Goal: Task Accomplishment & Management: Use online tool/utility

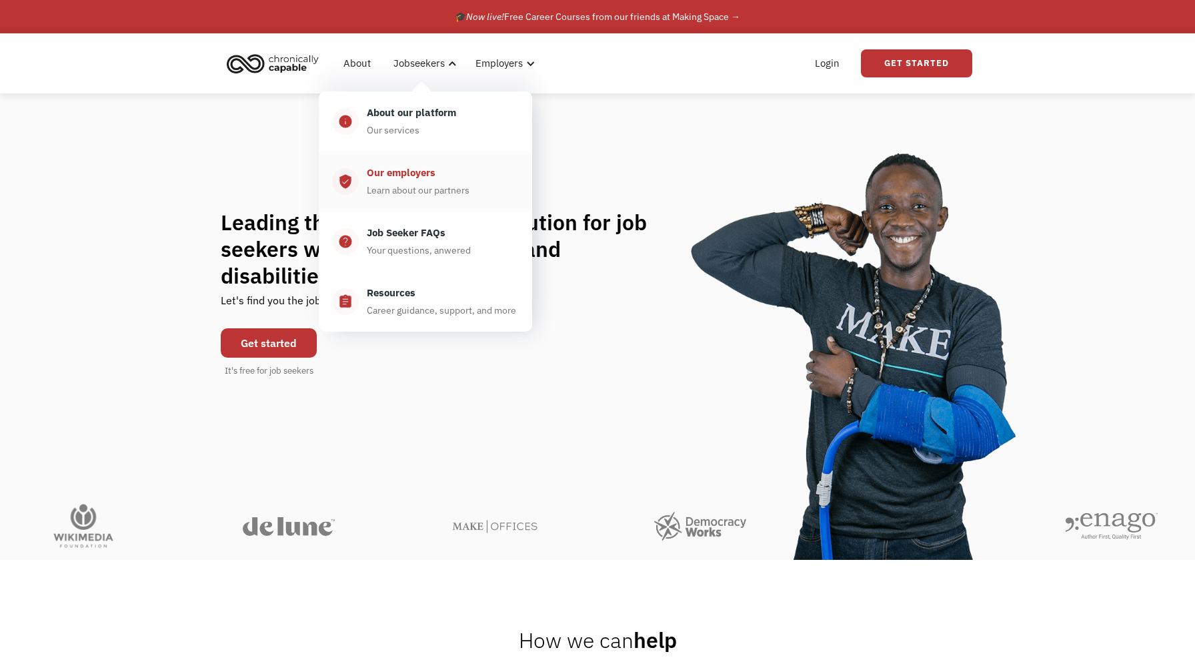
click at [400, 197] on div "Learn about our partners" at bounding box center [418, 190] width 103 height 16
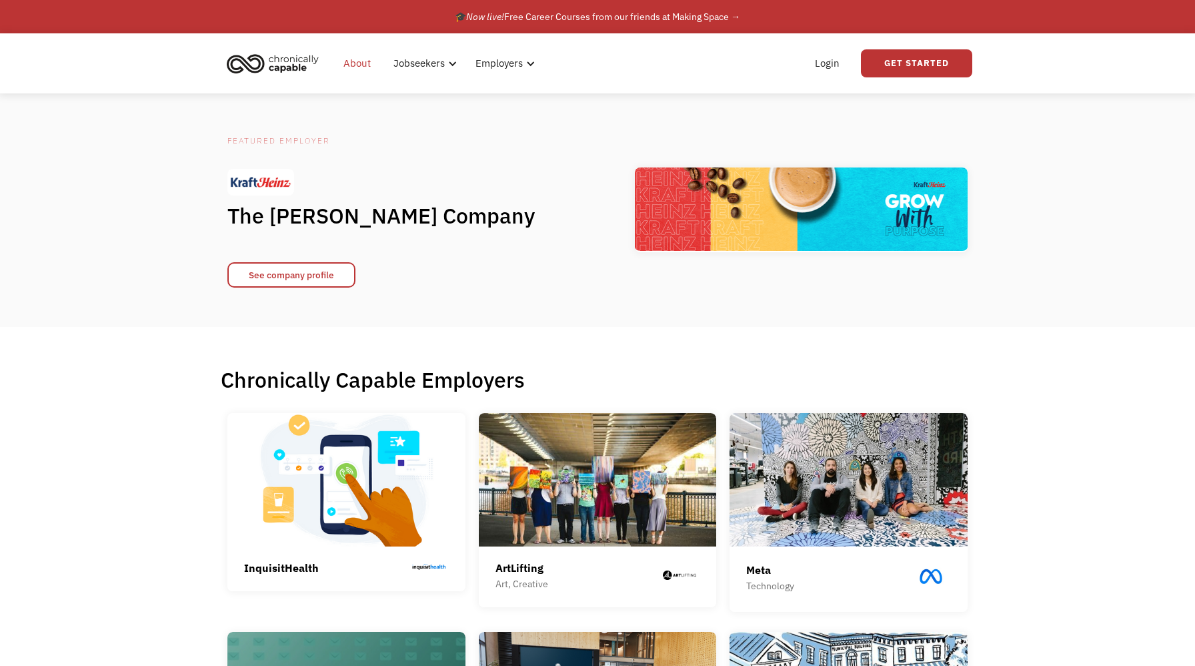
click at [359, 65] on link "About" at bounding box center [356, 63] width 43 height 43
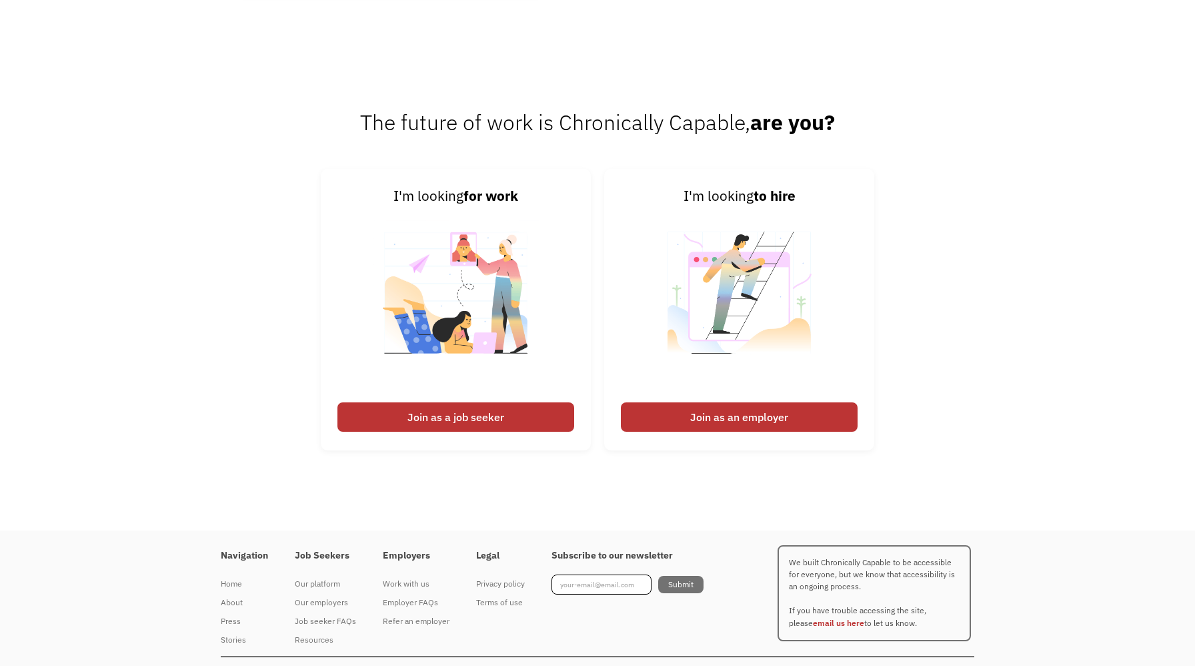
scroll to position [2038, 0]
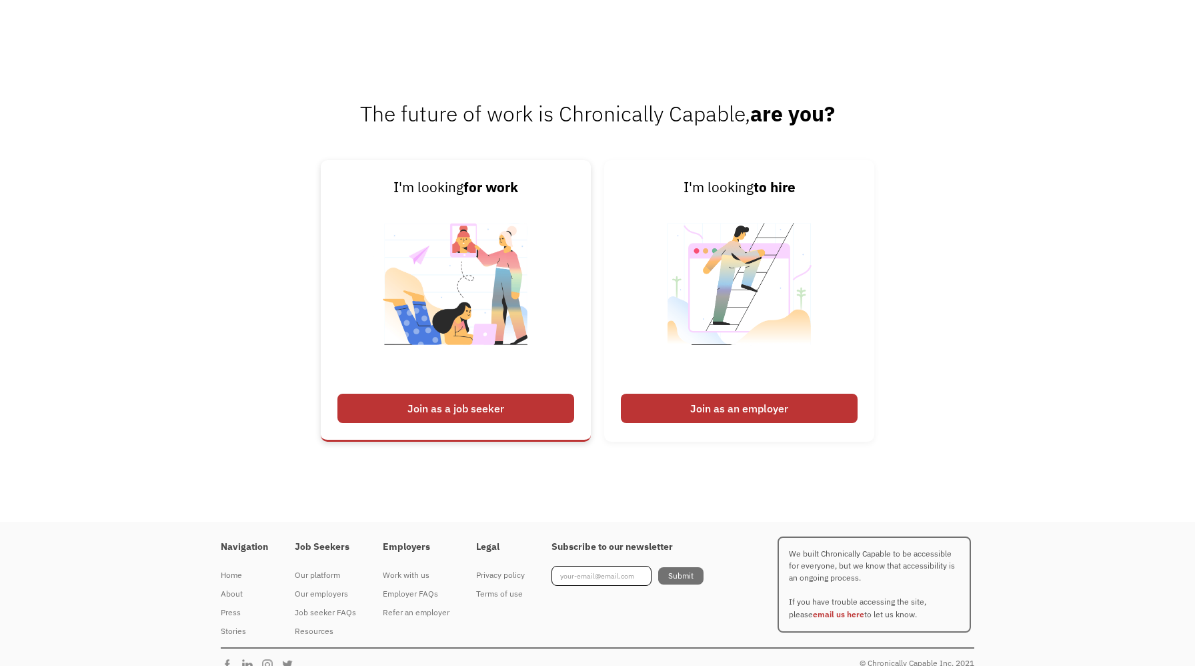
click at [414, 412] on div "Join as a job seeker" at bounding box center [455, 408] width 237 height 29
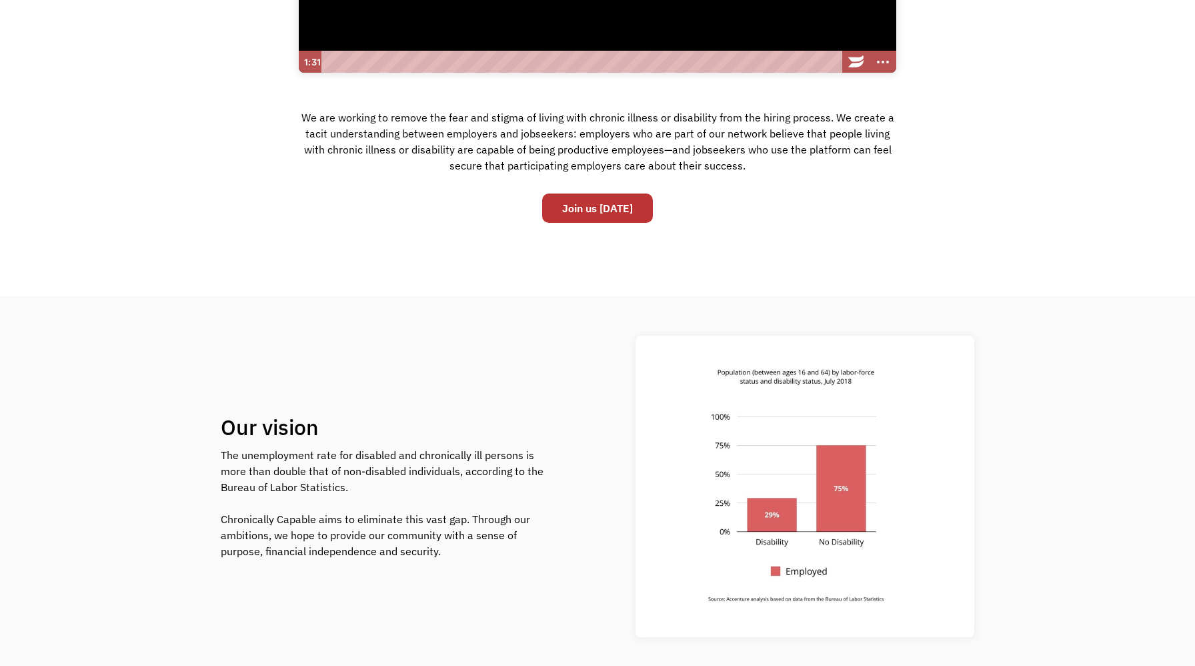
scroll to position [0, 0]
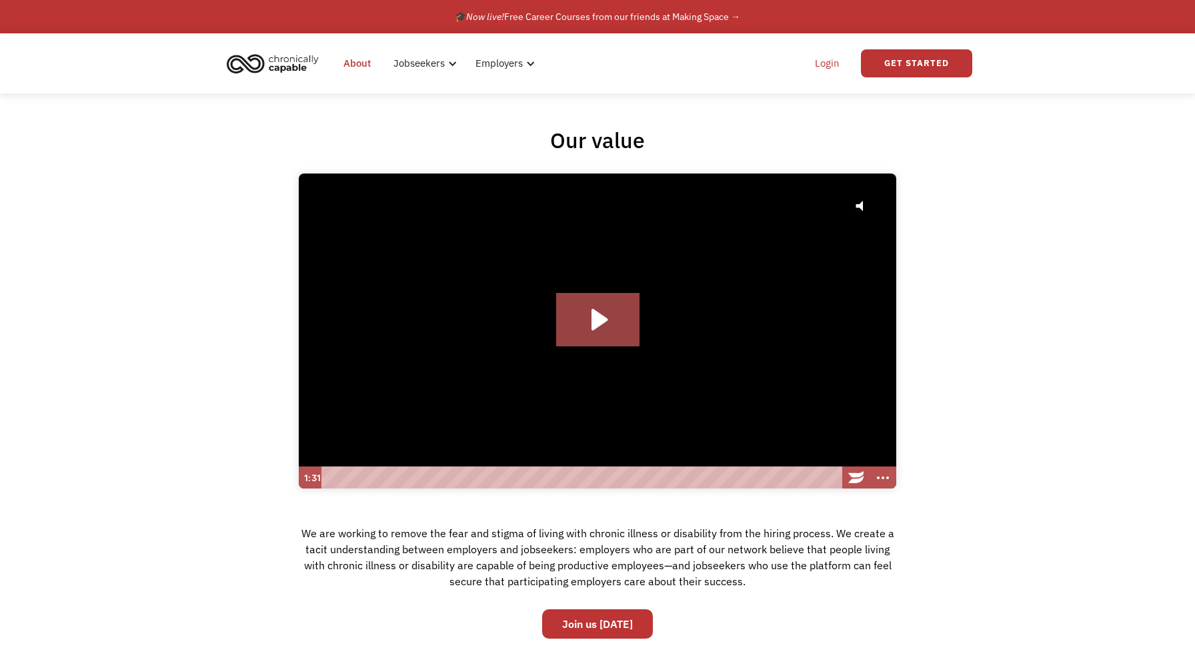
click at [824, 67] on link "Login" at bounding box center [827, 63] width 41 height 43
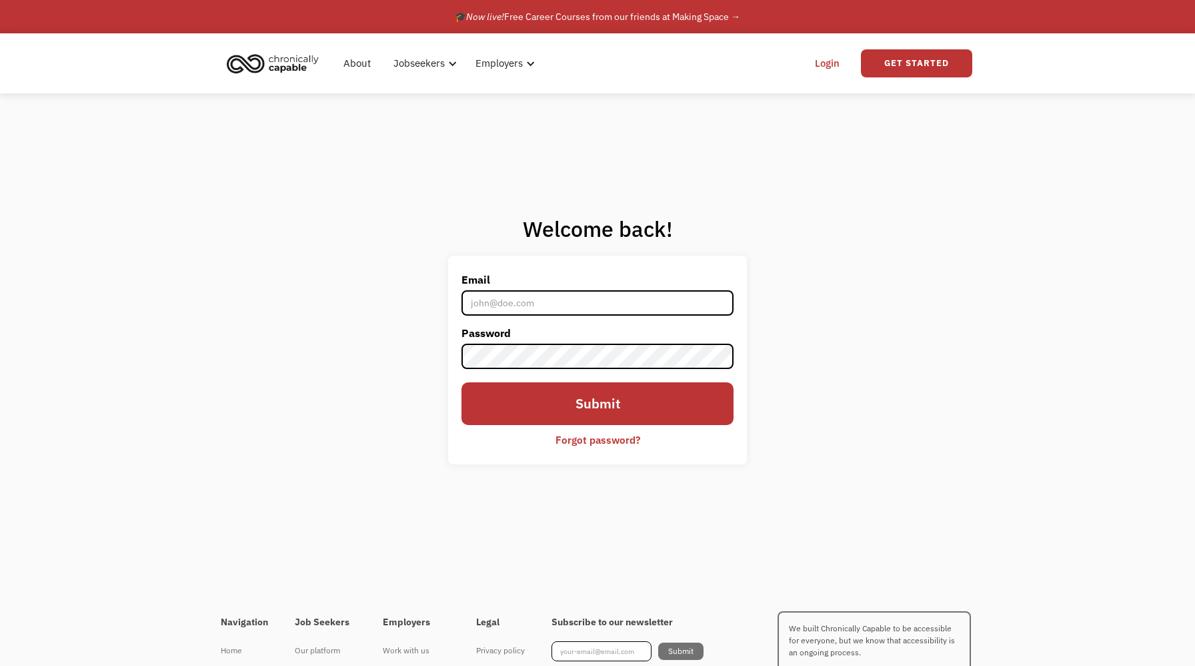
click at [496, 305] on input "Email" at bounding box center [598, 302] width 272 height 25
type input "raerandi3@gmail.com"
click at [462, 382] on input "Submit" at bounding box center [598, 403] width 272 height 43
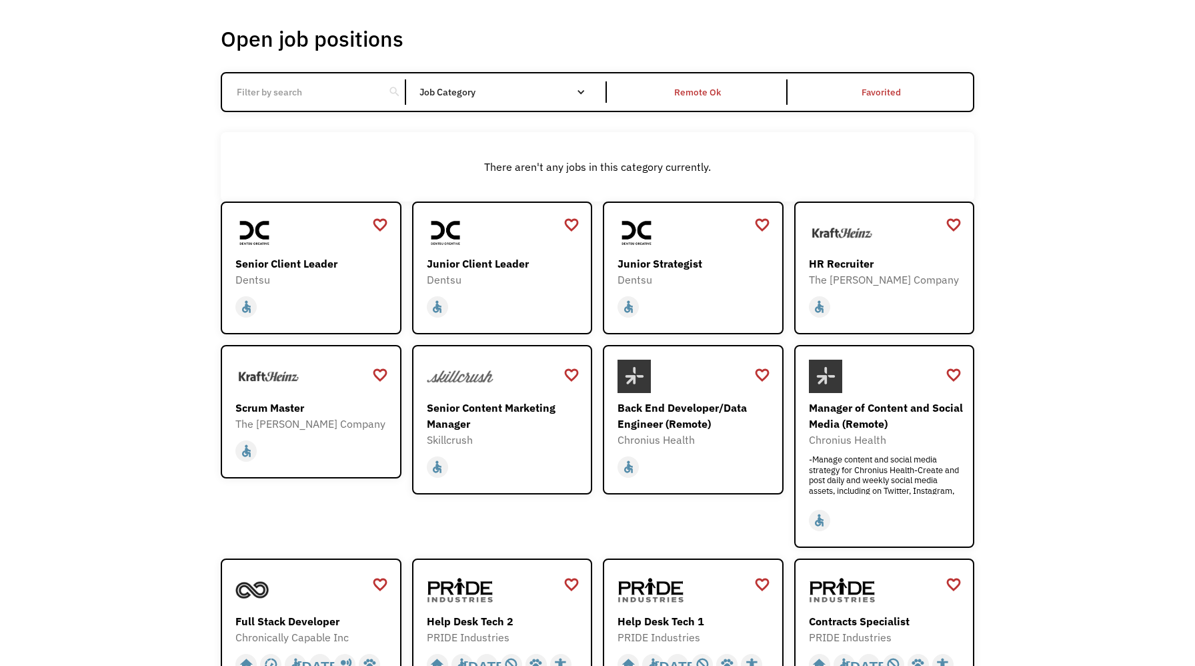
scroll to position [70, 0]
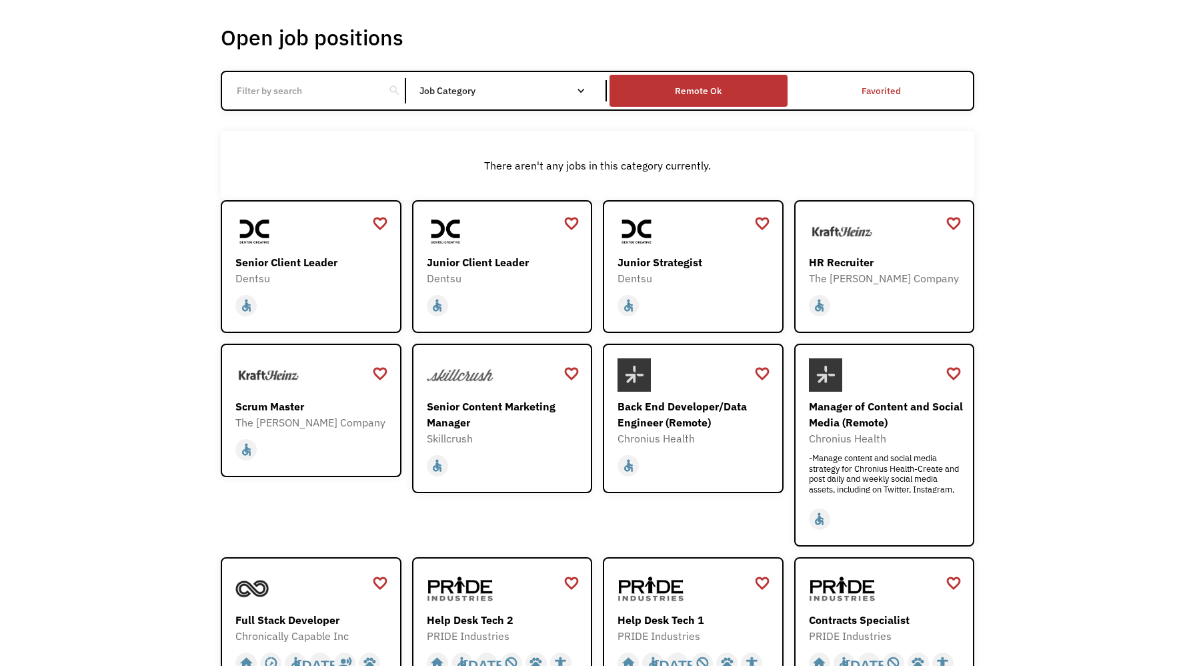
click at [697, 93] on div "Remote Ok" at bounding box center [698, 91] width 47 height 16
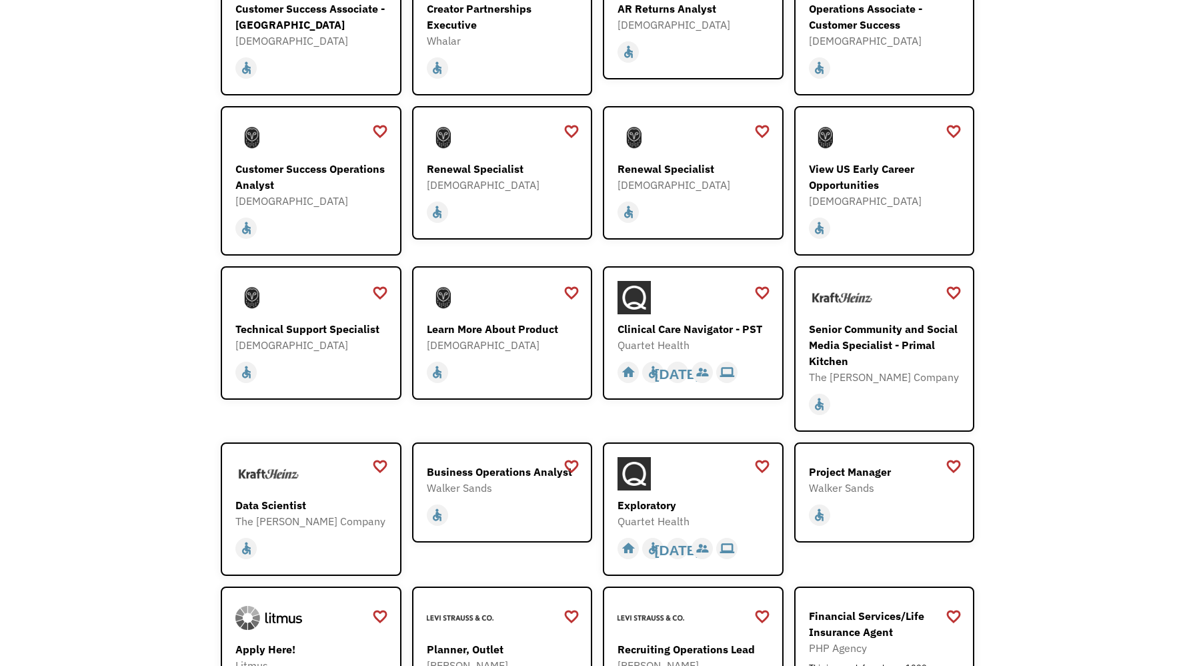
scroll to position [1109, 0]
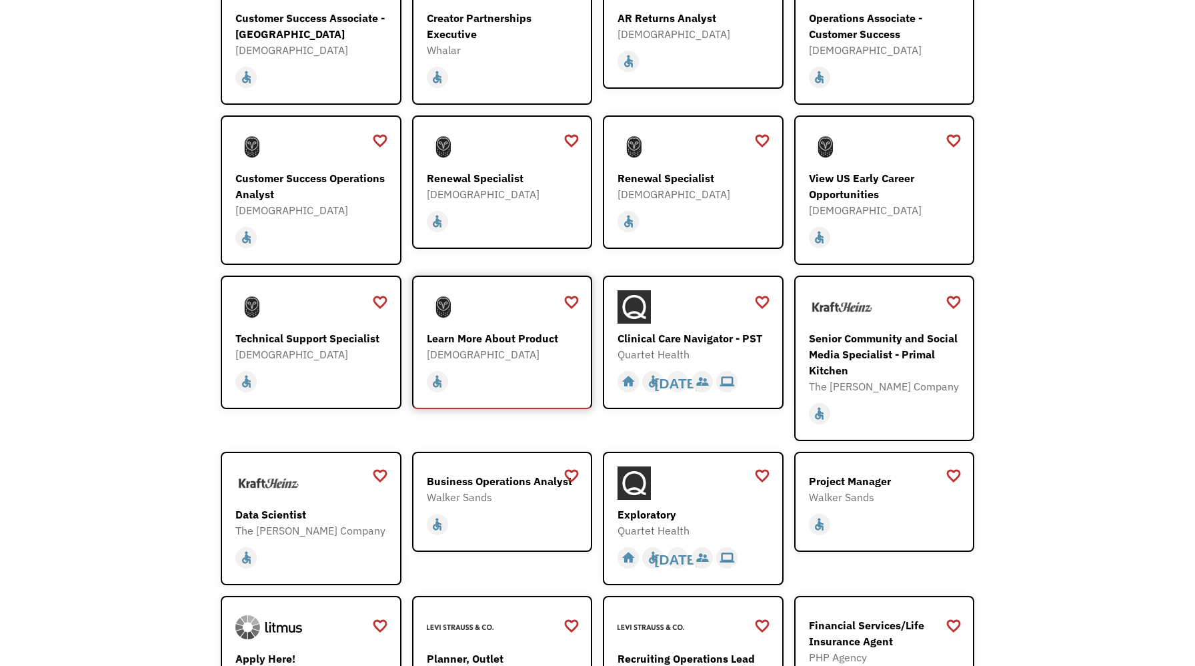
click at [479, 330] on div "Learn More About Product" at bounding box center [504, 338] width 155 height 16
